Goal: Task Accomplishment & Management: Use online tool/utility

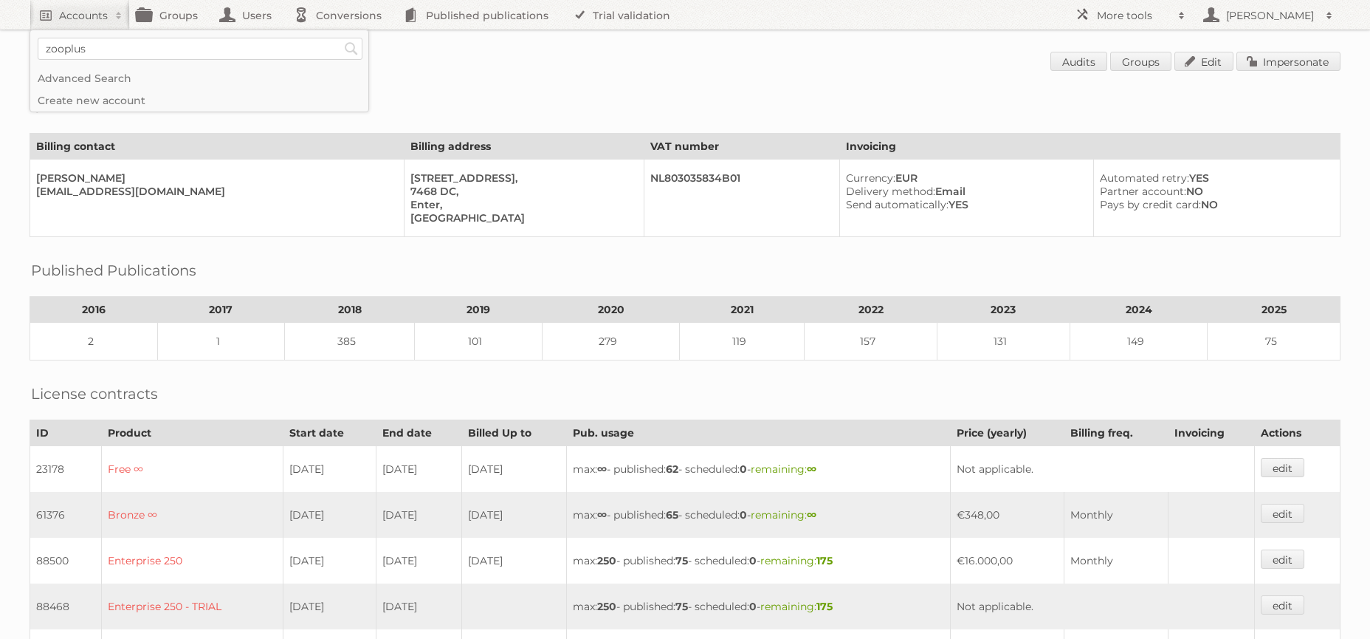
type input"] "zooplus"
click at [340, 38] on input "Search" at bounding box center [351, 49] width 22 height 22
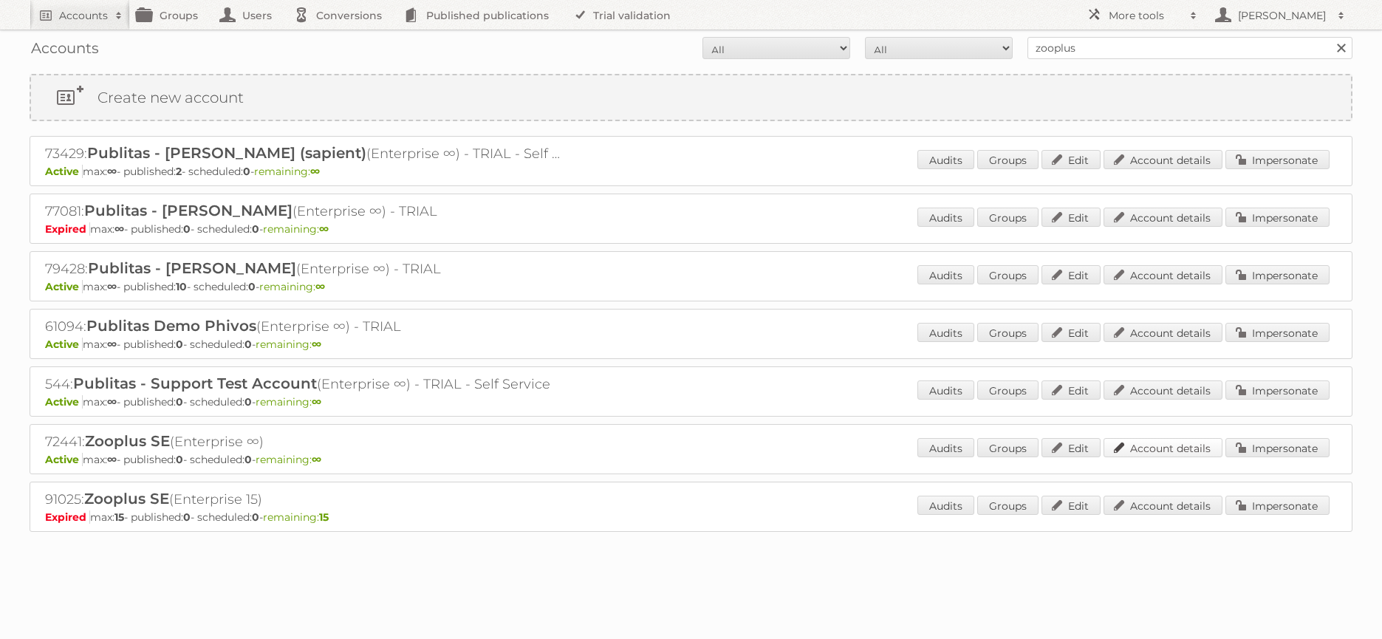
click at [1145, 441] on link "Account details" at bounding box center [1162, 447] width 119 height 19
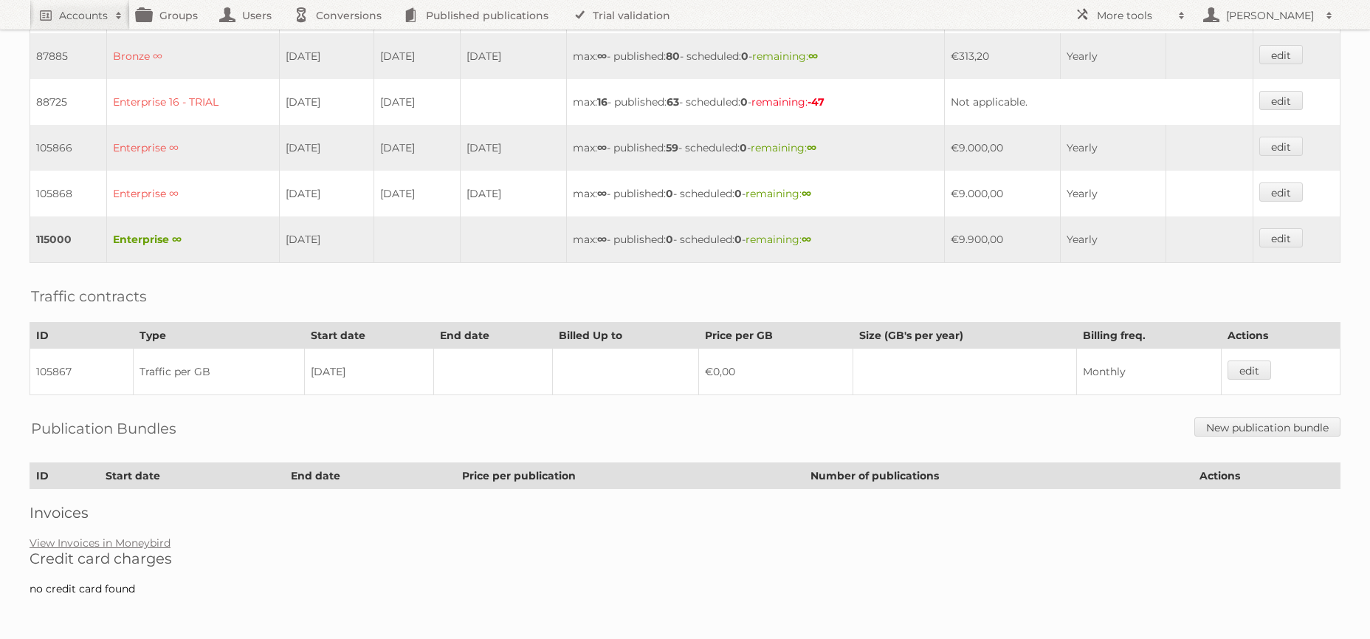
scroll to position [551, 0]
click at [144, 538] on link "View Invoices in Moneybird" at bounding box center [100, 541] width 141 height 13
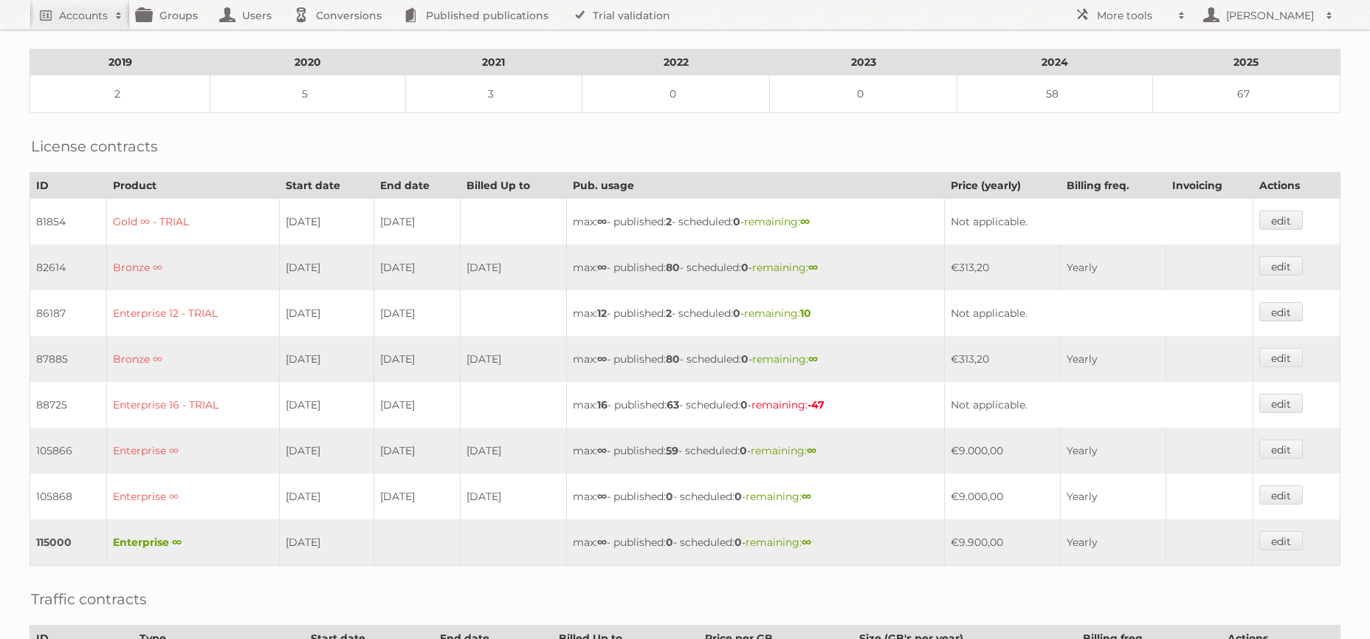
scroll to position [0, 0]
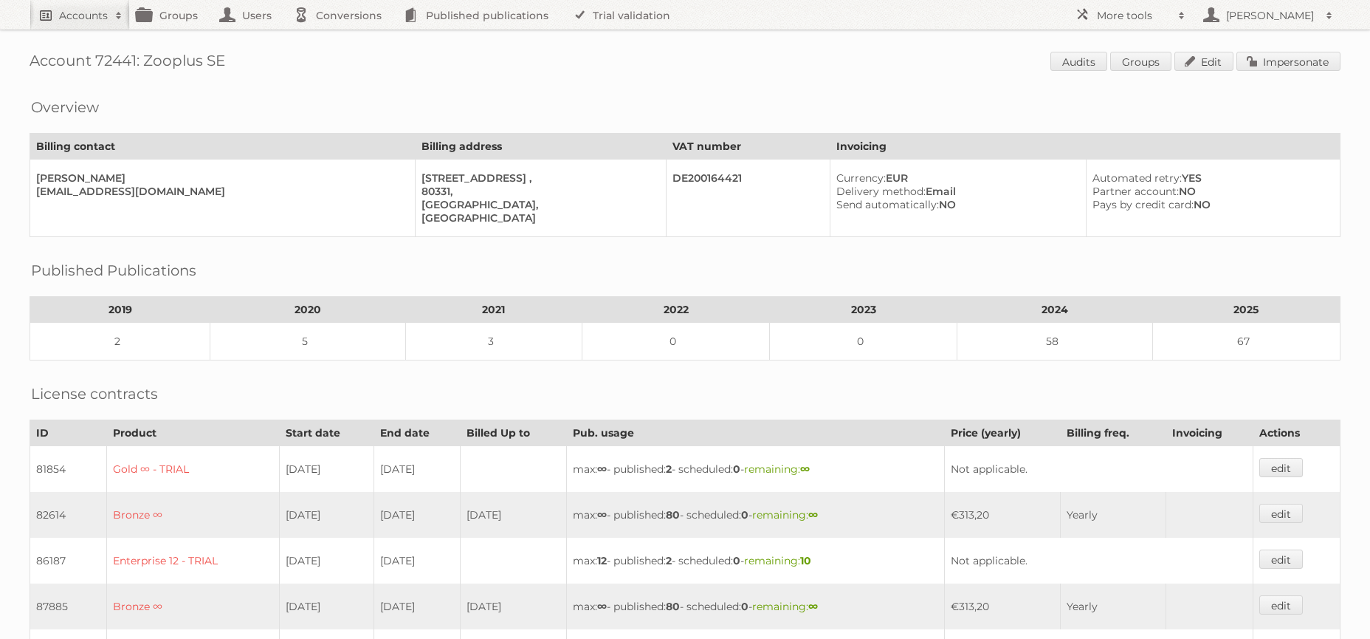
click at [88, 14] on h2 "Accounts" at bounding box center [83, 15] width 49 height 15
type input"] "as [PERSON_NAME]"
click at [340, 38] on input "Search" at bounding box center [351, 49] width 22 height 22
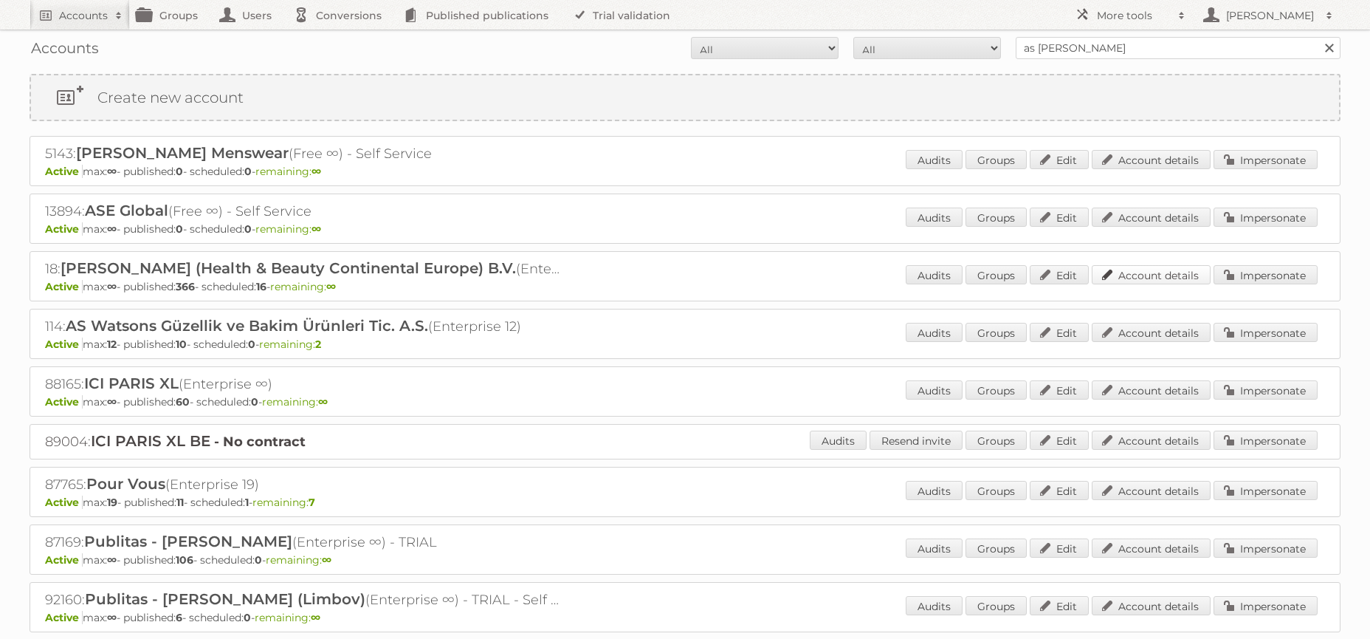
click at [1137, 274] on link "Account details" at bounding box center [1151, 274] width 119 height 19
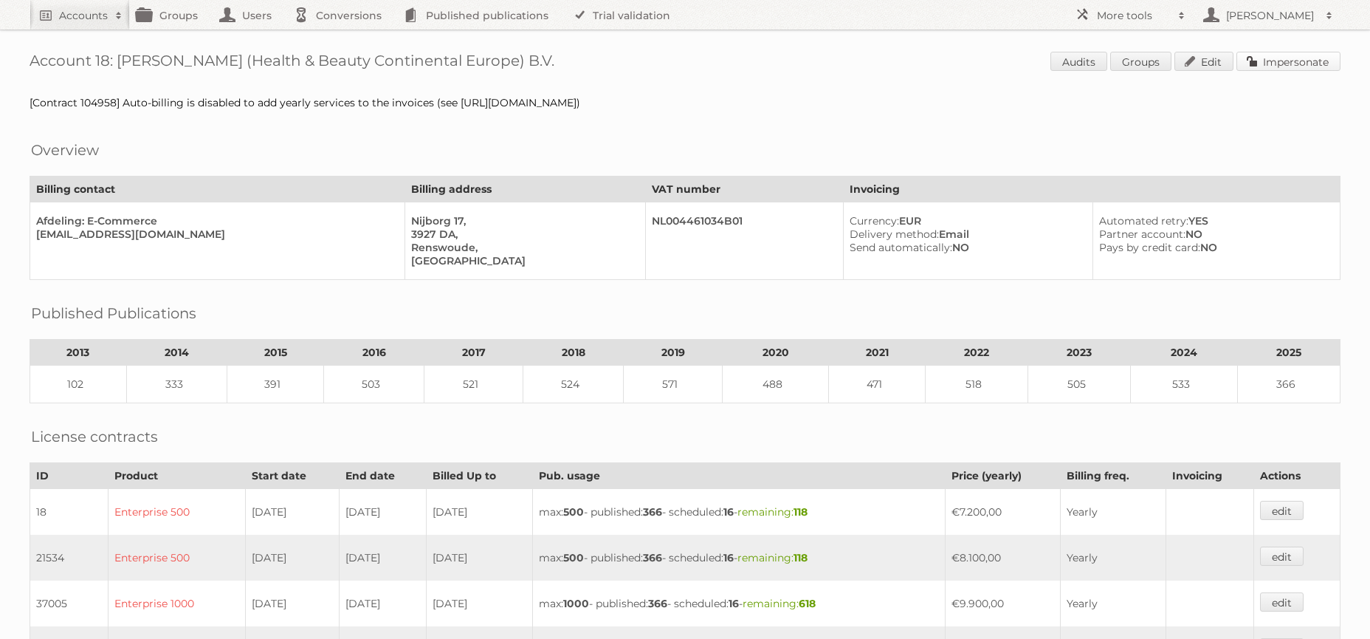
click at [1326, 60] on link "Impersonate" at bounding box center [1289, 61] width 104 height 19
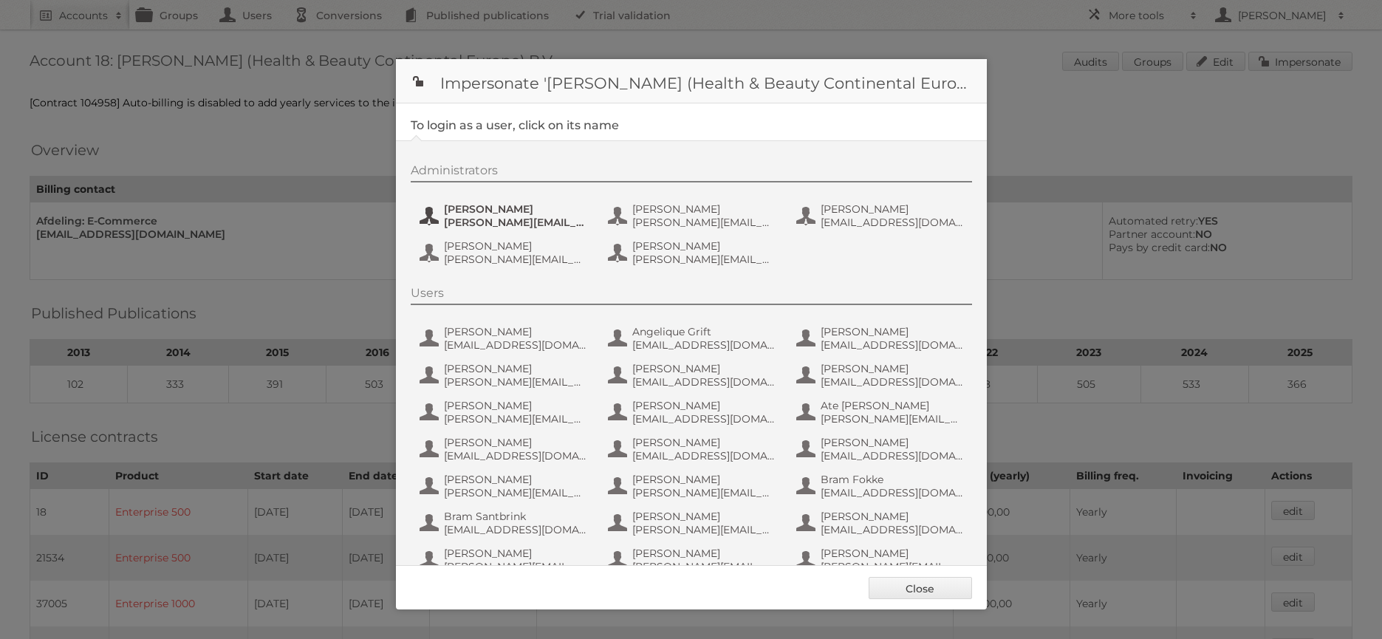
click at [530, 221] on span "[PERSON_NAME][EMAIL_ADDRESS][DOMAIN_NAME]" at bounding box center [515, 222] width 143 height 13
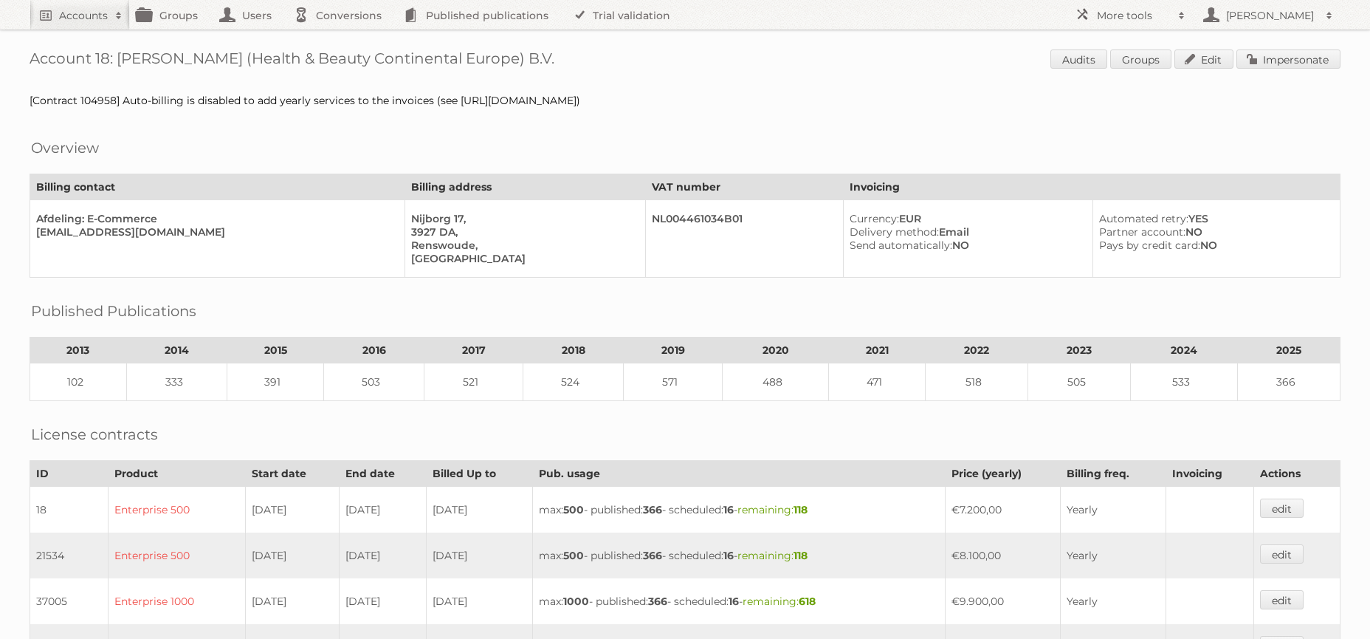
scroll to position [3, 0]
